Goal: Task Accomplishment & Management: Use online tool/utility

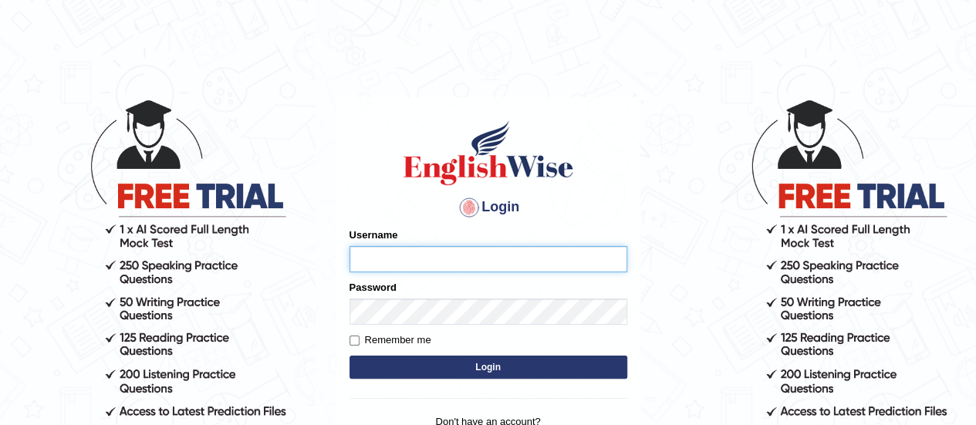
paste input "nirmalrijal_parramatta"
type input "nirmalrijal_parramatta"
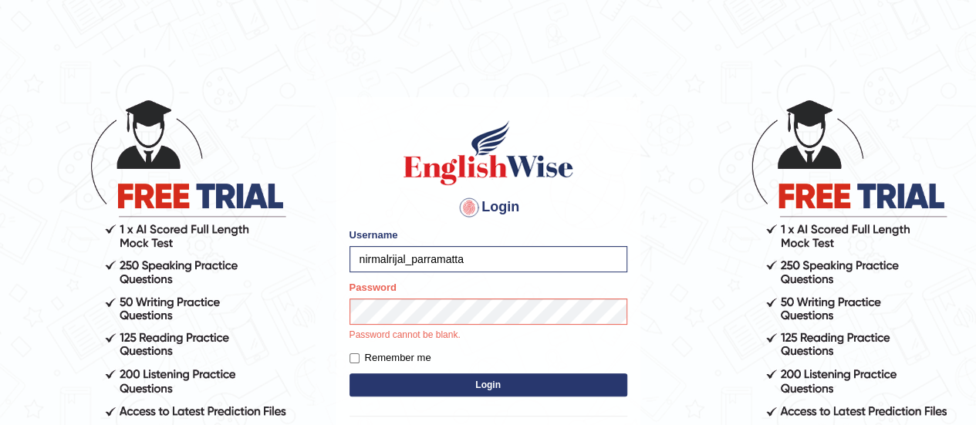
click at [359, 357] on label "Remember me" at bounding box center [390, 357] width 82 height 15
click at [359, 357] on input "Remember me" at bounding box center [354, 358] width 10 height 10
checkbox input "true"
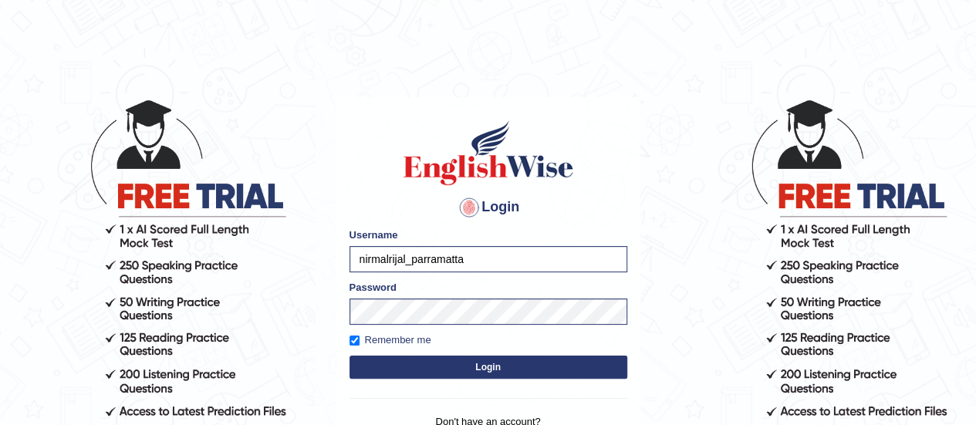
click at [437, 369] on button "Login" at bounding box center [488, 367] width 278 height 23
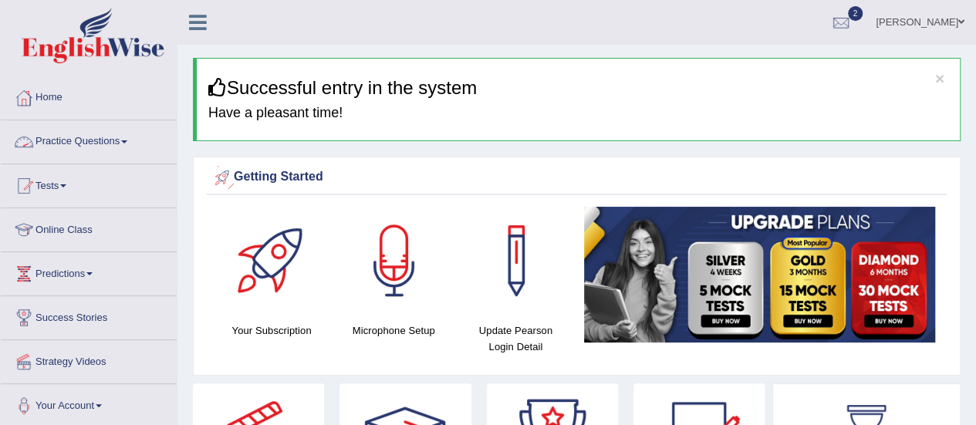
click at [93, 141] on link "Practice Questions" at bounding box center [89, 139] width 176 height 39
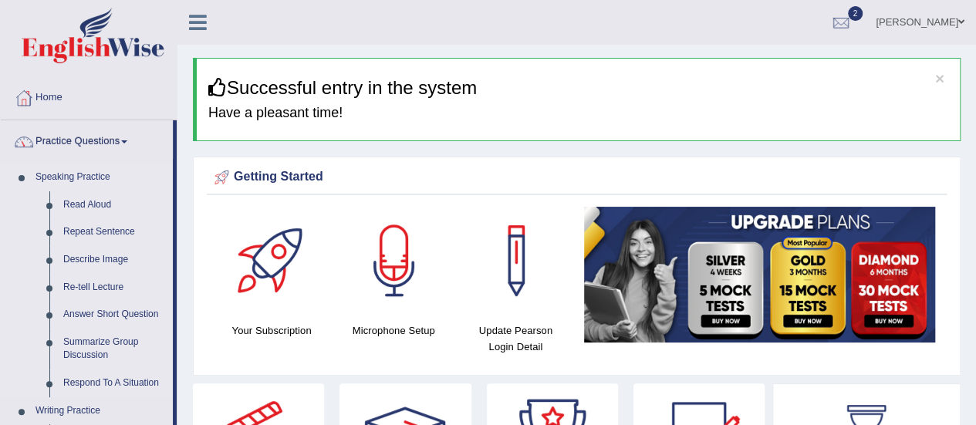
click at [82, 171] on link "Speaking Practice" at bounding box center [101, 178] width 144 height 28
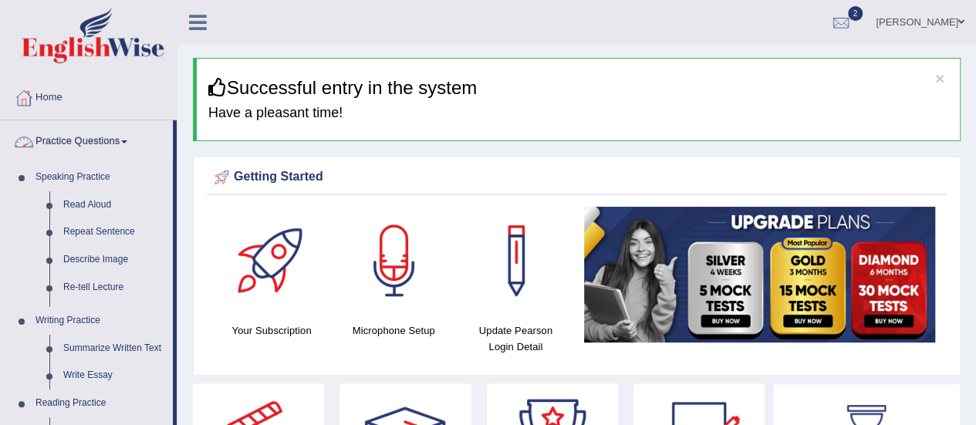
click at [80, 140] on link "Practice Questions" at bounding box center [87, 139] width 172 height 39
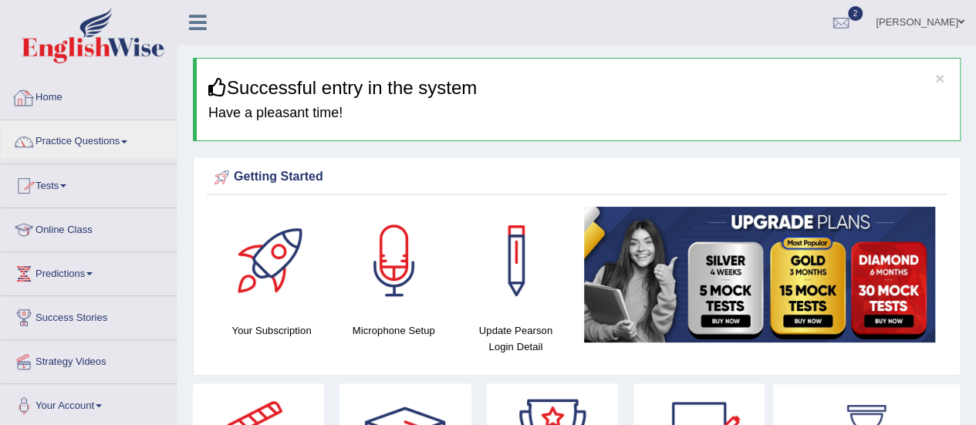
click at [45, 103] on link "Home" at bounding box center [89, 95] width 176 height 39
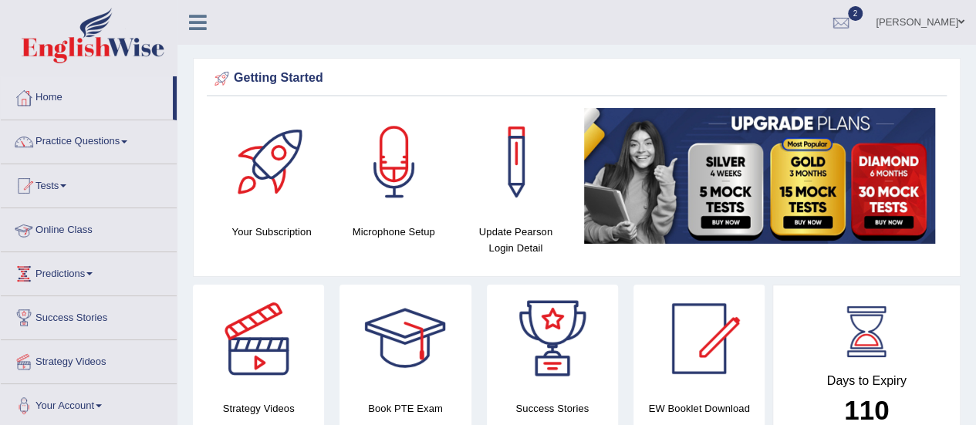
scroll to position [77, 0]
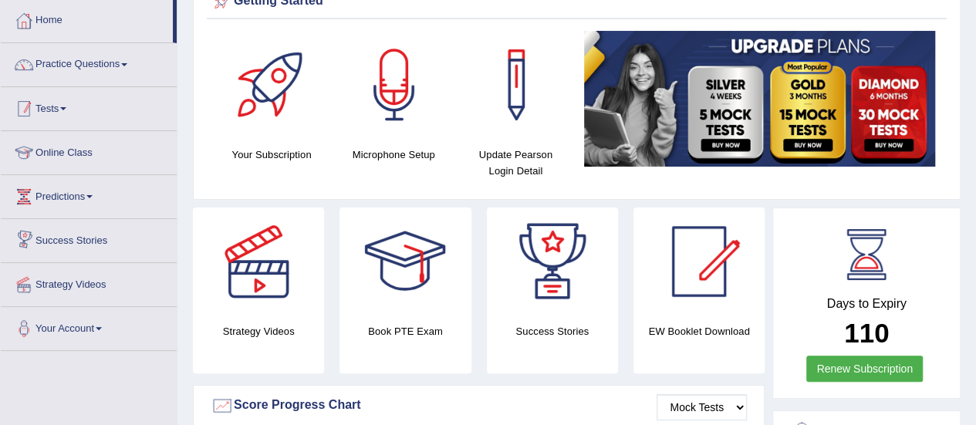
click at [65, 110] on link "Tests" at bounding box center [89, 106] width 176 height 39
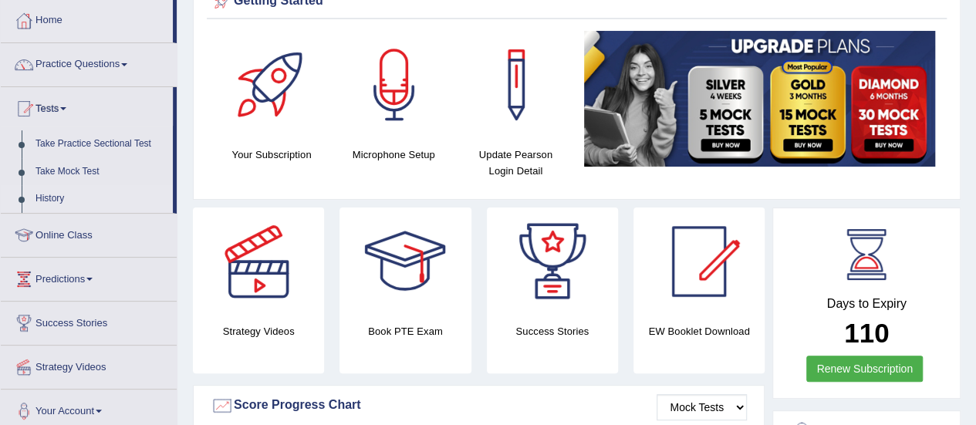
click at [52, 197] on link "History" at bounding box center [101, 199] width 144 height 28
click at [52, 196] on link "History" at bounding box center [101, 199] width 144 height 28
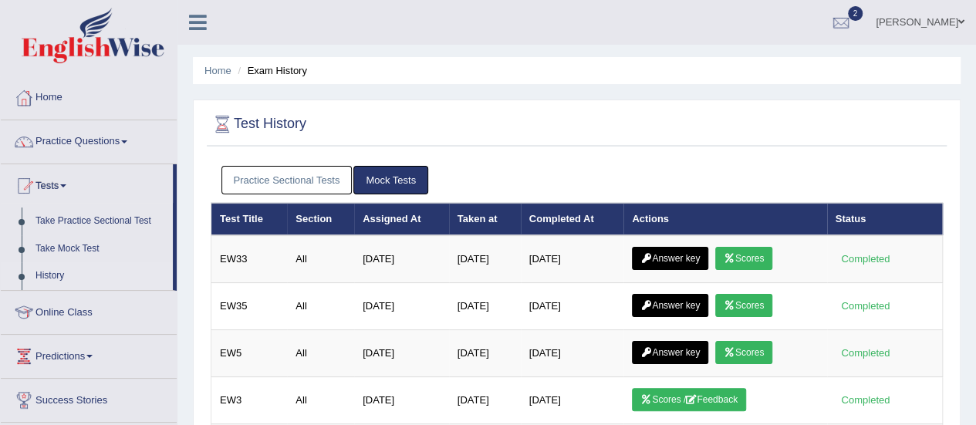
scroll to position [77, 0]
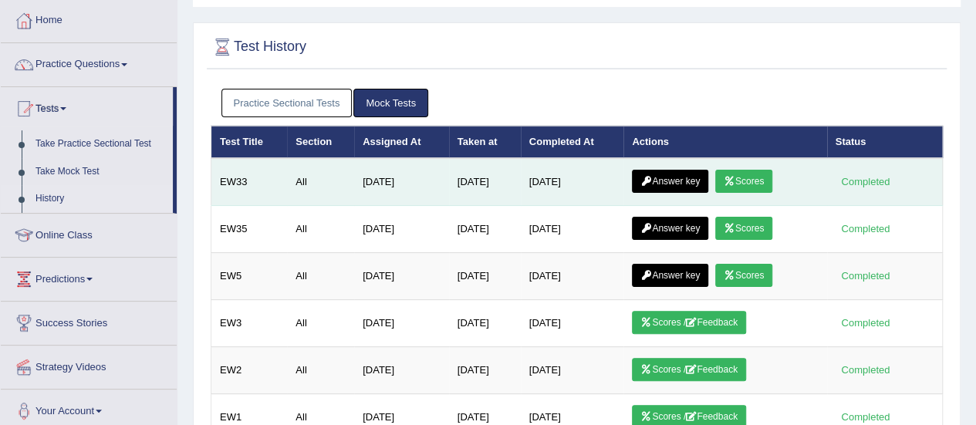
click at [767, 178] on link "Scores" at bounding box center [743, 181] width 57 height 23
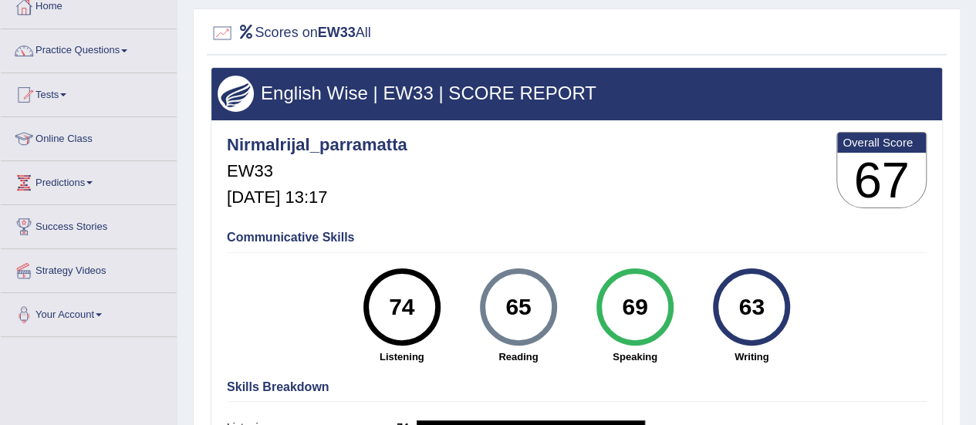
scroll to position [77, 0]
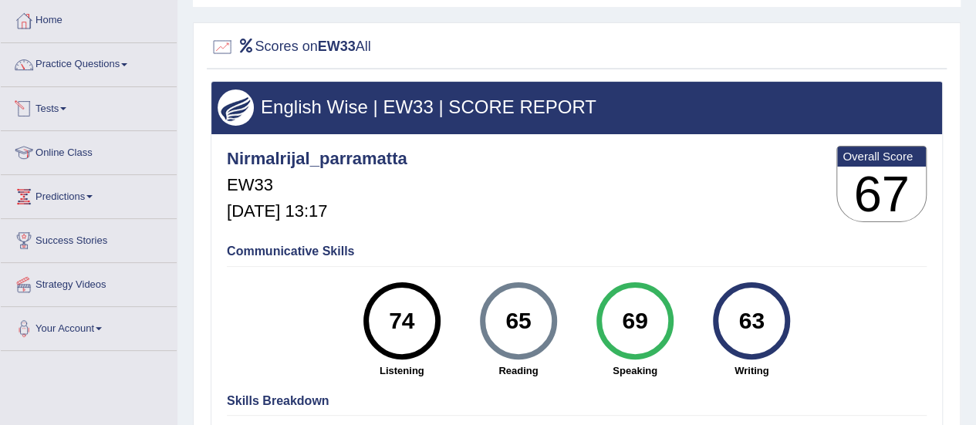
click at [50, 110] on link "Tests" at bounding box center [89, 106] width 176 height 39
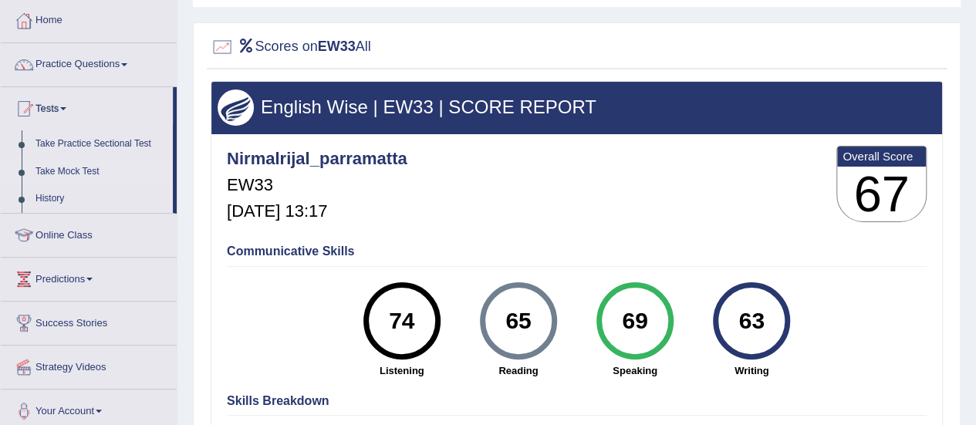
click at [64, 167] on link "Take Mock Test" at bounding box center [101, 172] width 144 height 28
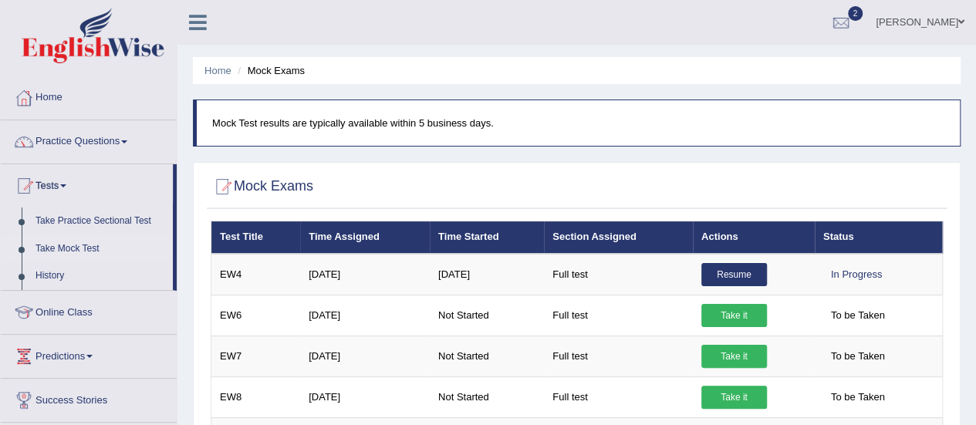
scroll to position [77, 0]
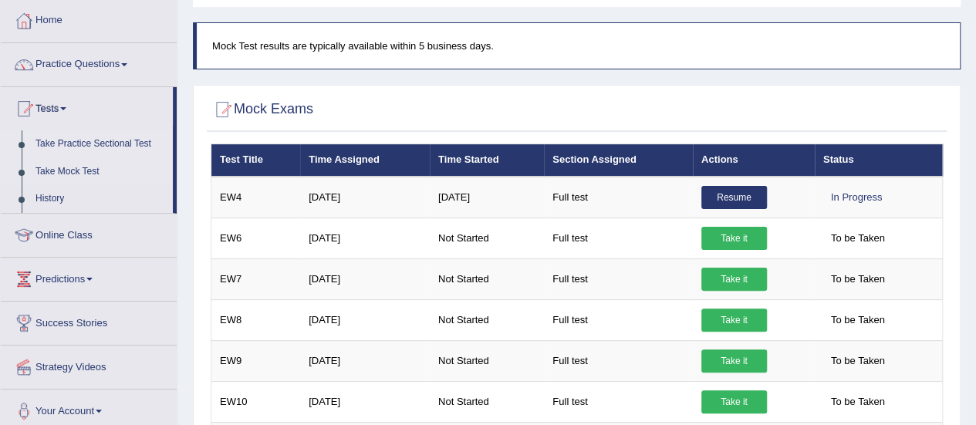
click at [70, 140] on link "Take Practice Sectional Test" at bounding box center [101, 144] width 144 height 28
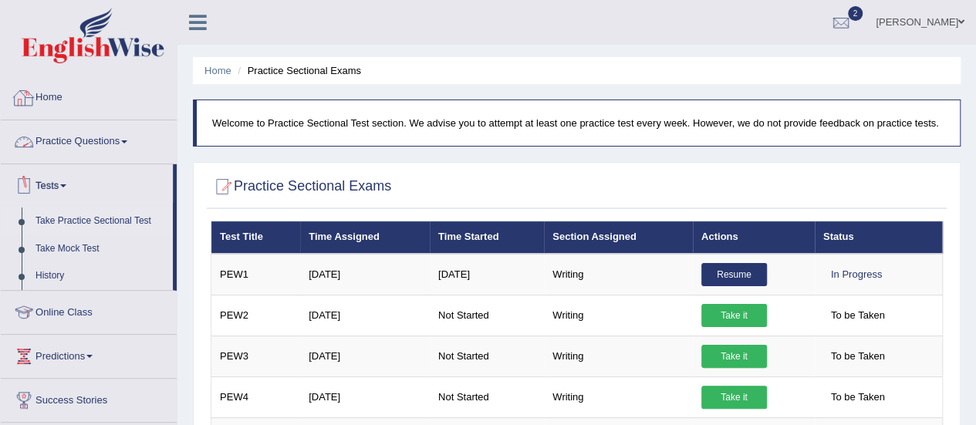
click at [49, 97] on link "Home" at bounding box center [89, 95] width 176 height 39
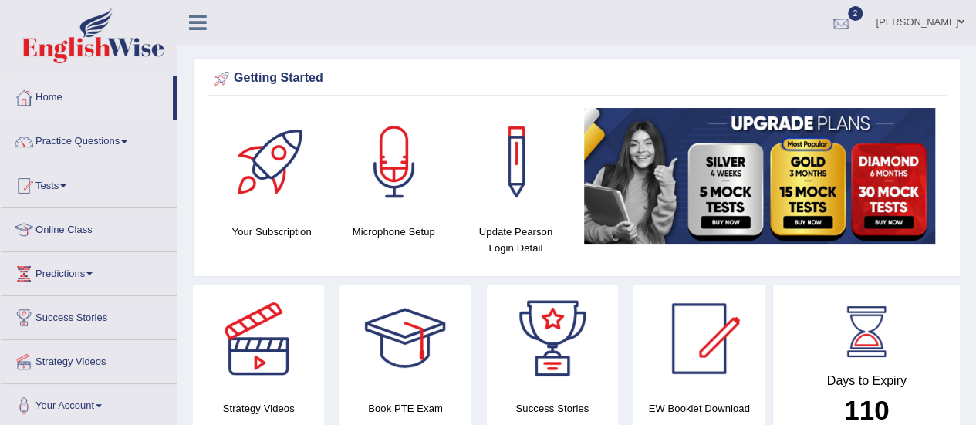
click at [852, 20] on div at bounding box center [840, 23] width 23 height 23
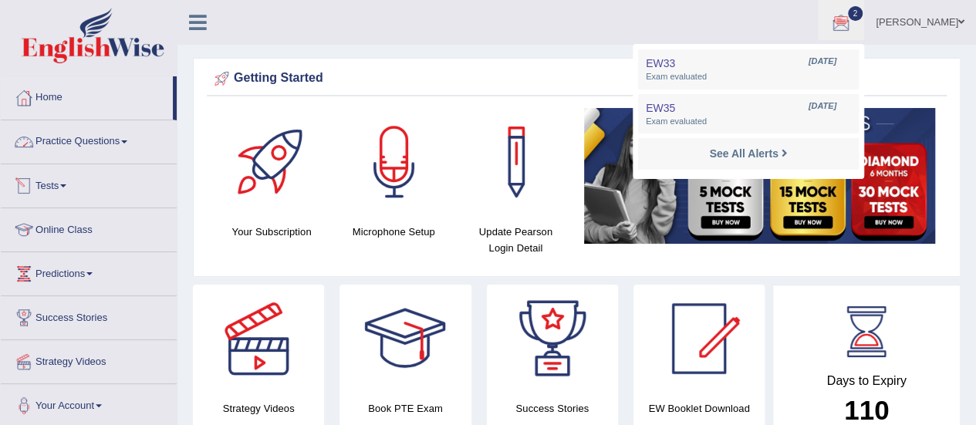
click at [77, 146] on link "Practice Questions" at bounding box center [89, 139] width 176 height 39
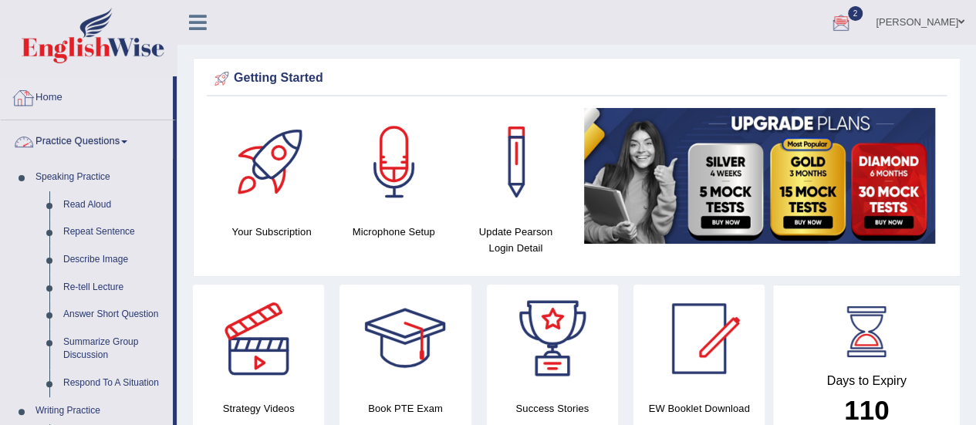
click at [56, 99] on link "Home" at bounding box center [87, 95] width 172 height 39
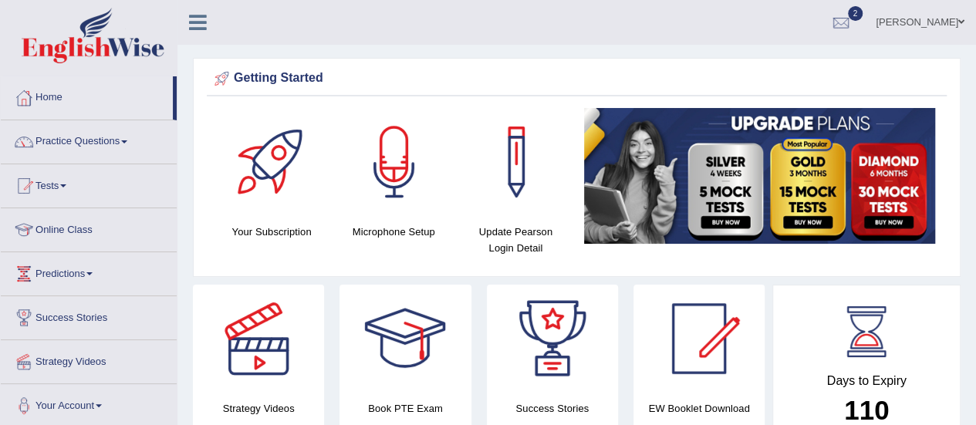
click at [63, 180] on link "Tests" at bounding box center [89, 183] width 176 height 39
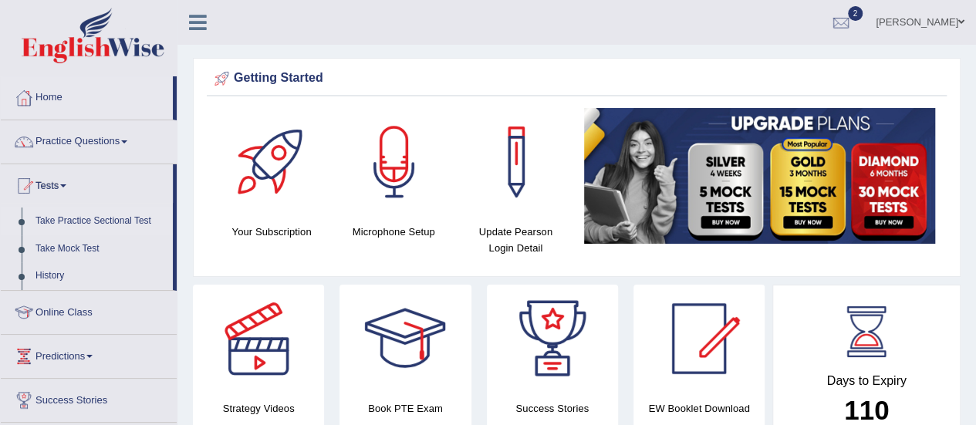
click at [85, 219] on link "Take Practice Sectional Test" at bounding box center [101, 221] width 144 height 28
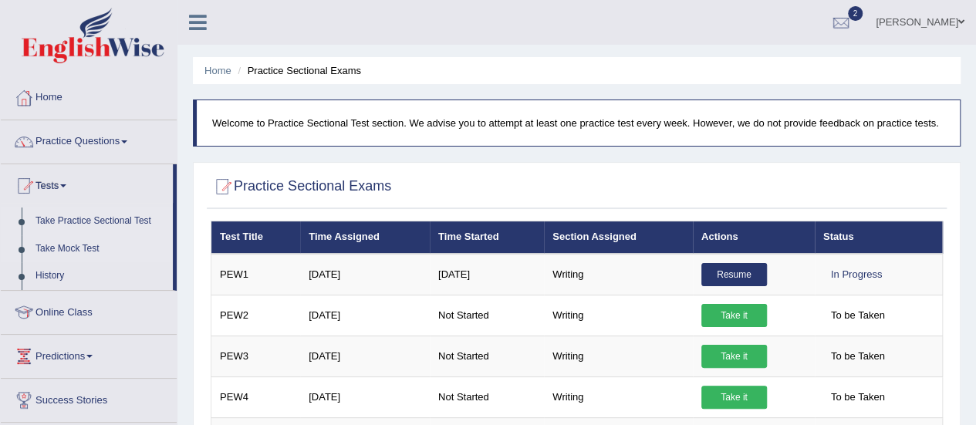
click at [60, 245] on link "Take Mock Test" at bounding box center [101, 249] width 144 height 28
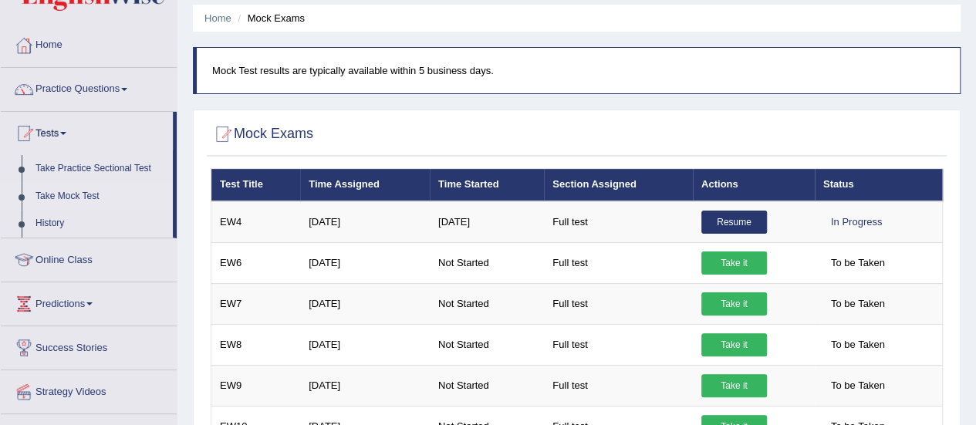
scroll to position [77, 0]
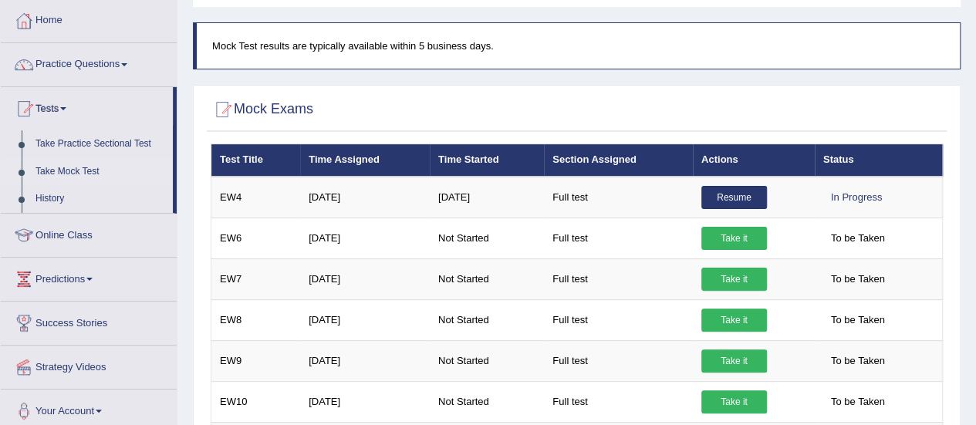
click at [295, 110] on h2 "Mock Exams" at bounding box center [262, 109] width 103 height 23
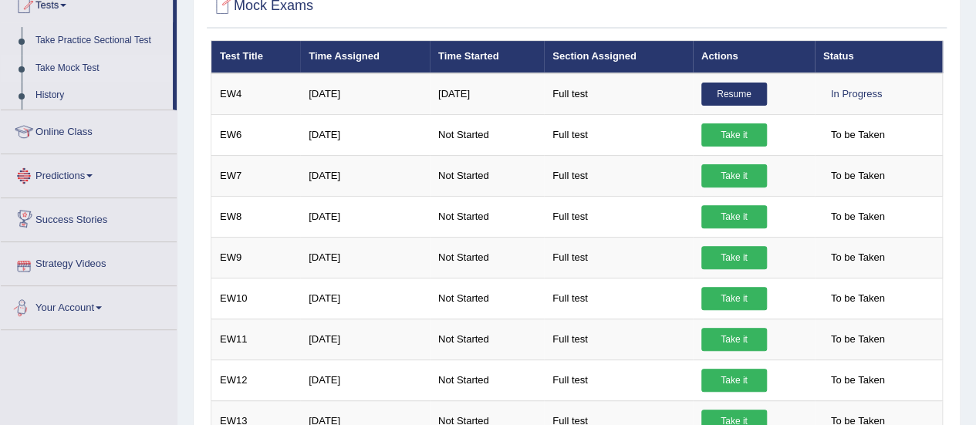
scroll to position [0, 0]
